Goal: Find specific page/section: Find specific page/section

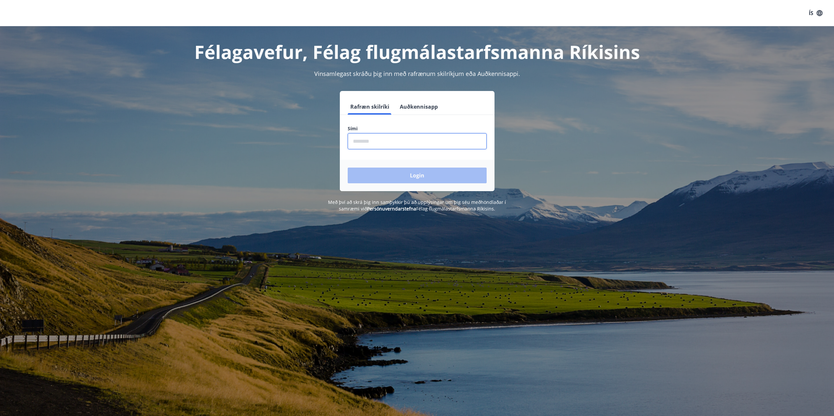
click at [363, 140] on input "phone" at bounding box center [417, 141] width 139 height 16
type input "********"
click at [390, 180] on button "Login" at bounding box center [417, 176] width 139 height 16
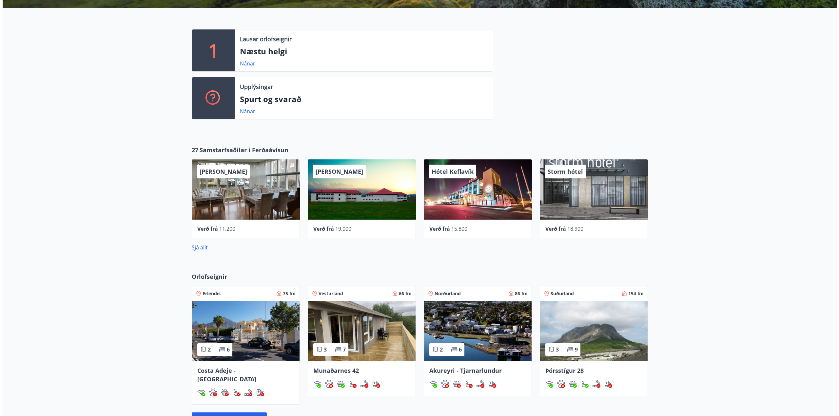
scroll to position [164, 0]
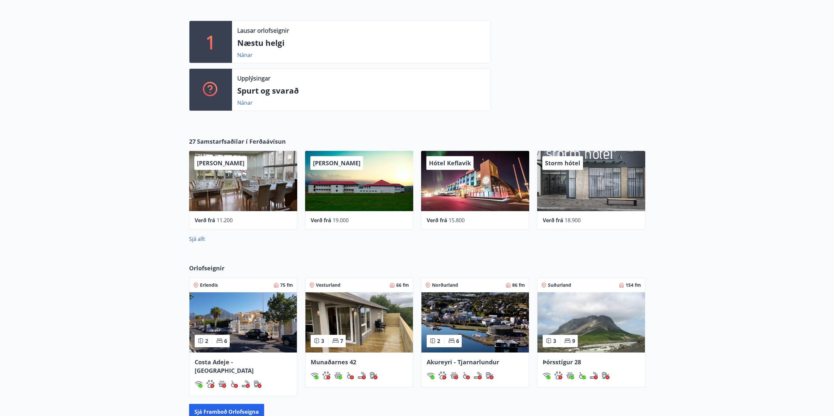
click at [473, 194] on div "Hótel Keflavík" at bounding box center [475, 181] width 108 height 60
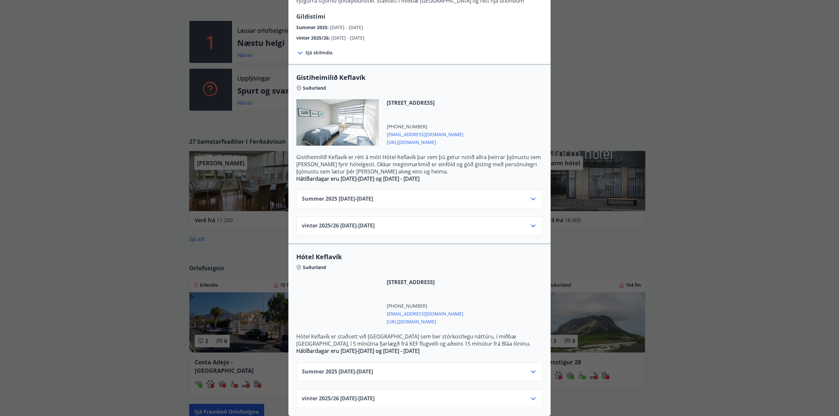
scroll to position [79, 0]
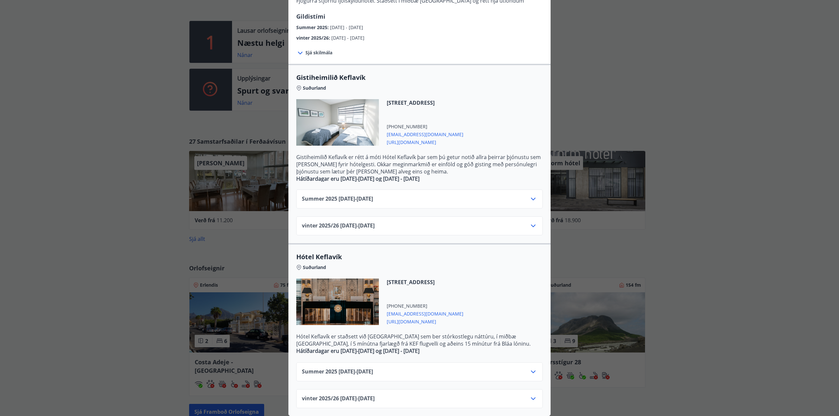
click at [531, 398] on icon at bounding box center [533, 399] width 5 height 3
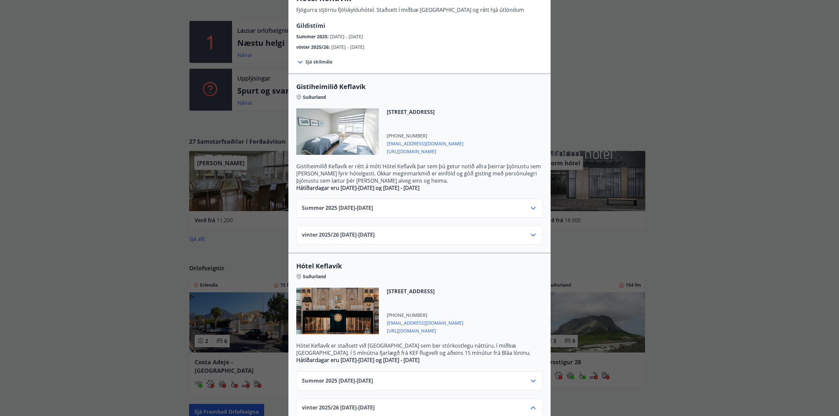
scroll to position [42, 0]
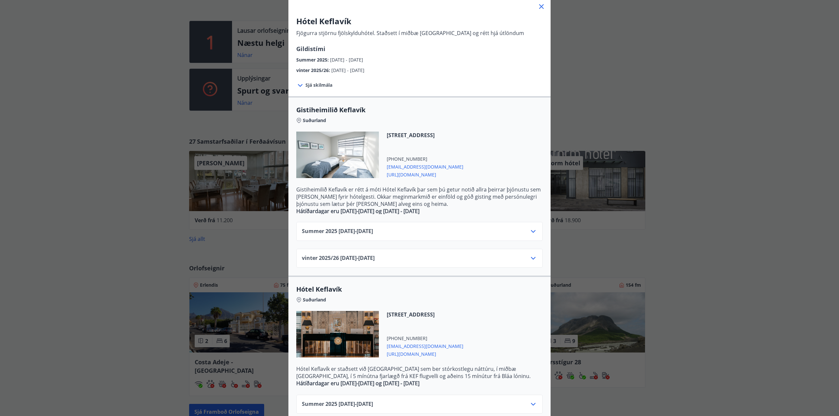
click at [529, 260] on icon at bounding box center [533, 259] width 8 height 8
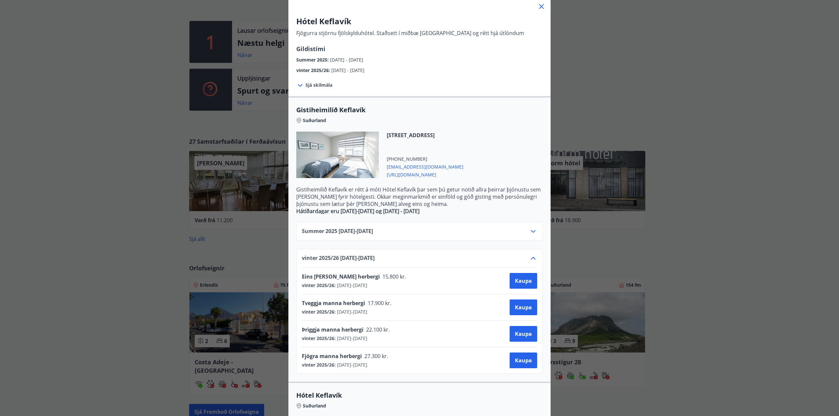
click at [538, 7] on icon at bounding box center [541, 7] width 8 height 8
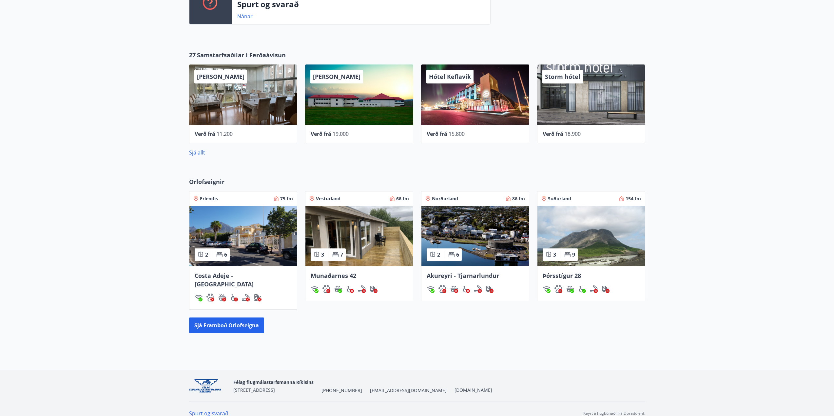
scroll to position [251, 0]
click at [610, 232] on img at bounding box center [590, 236] width 107 height 60
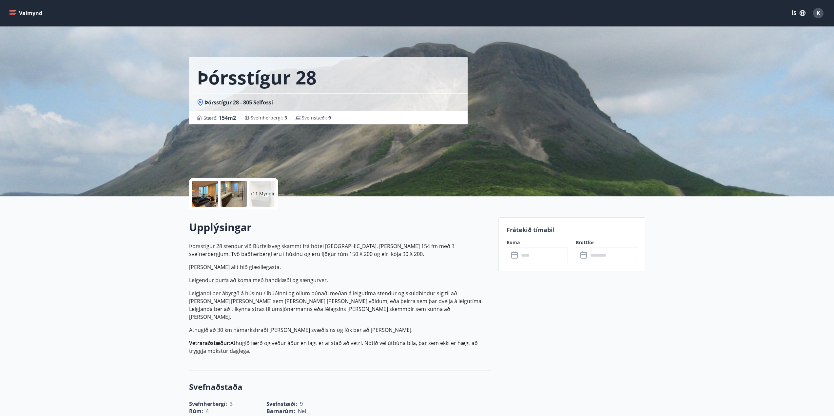
click at [232, 192] on div at bounding box center [233, 194] width 26 height 26
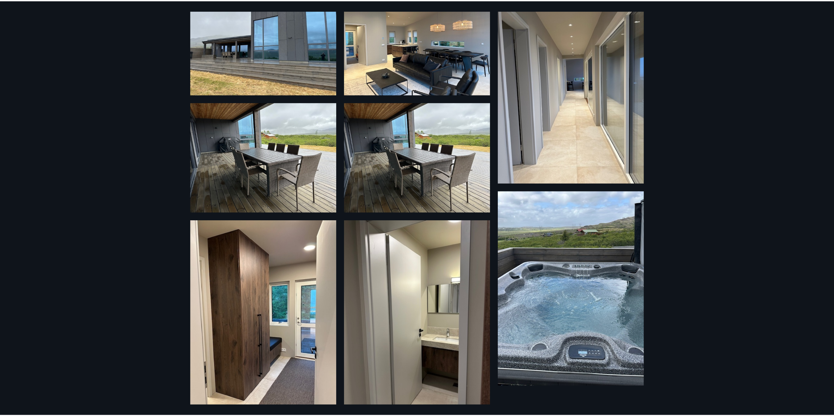
scroll to position [504, 0]
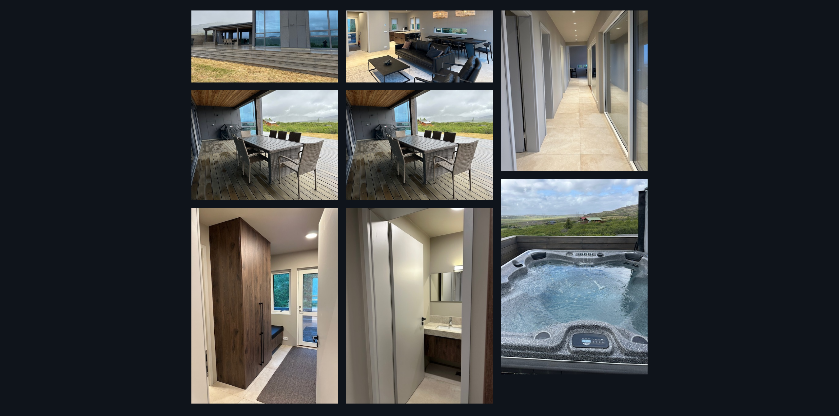
click at [741, 179] on div "17 Myndir" at bounding box center [419, 208] width 839 height 416
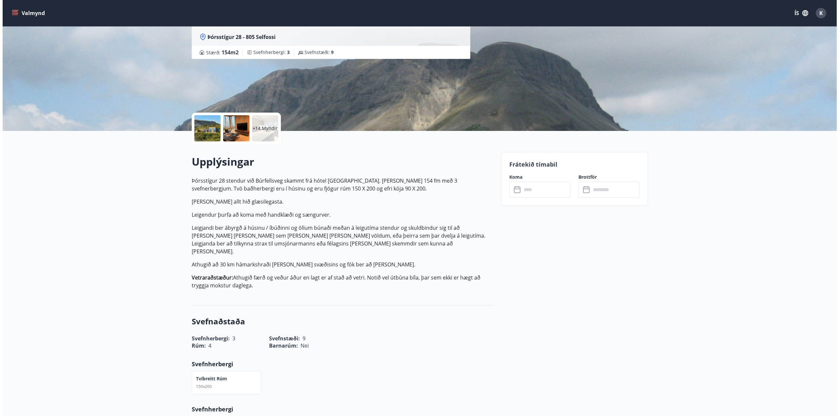
scroll to position [0, 0]
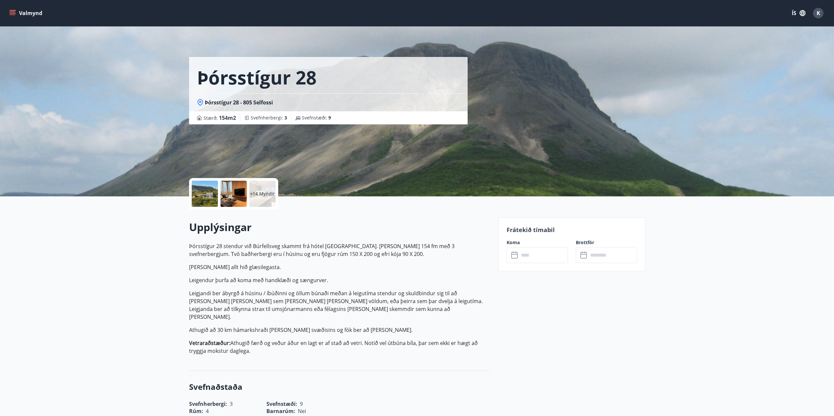
click at [258, 196] on p "+14 Myndir" at bounding box center [262, 194] width 25 height 7
